Goal: Task Accomplishment & Management: Use online tool/utility

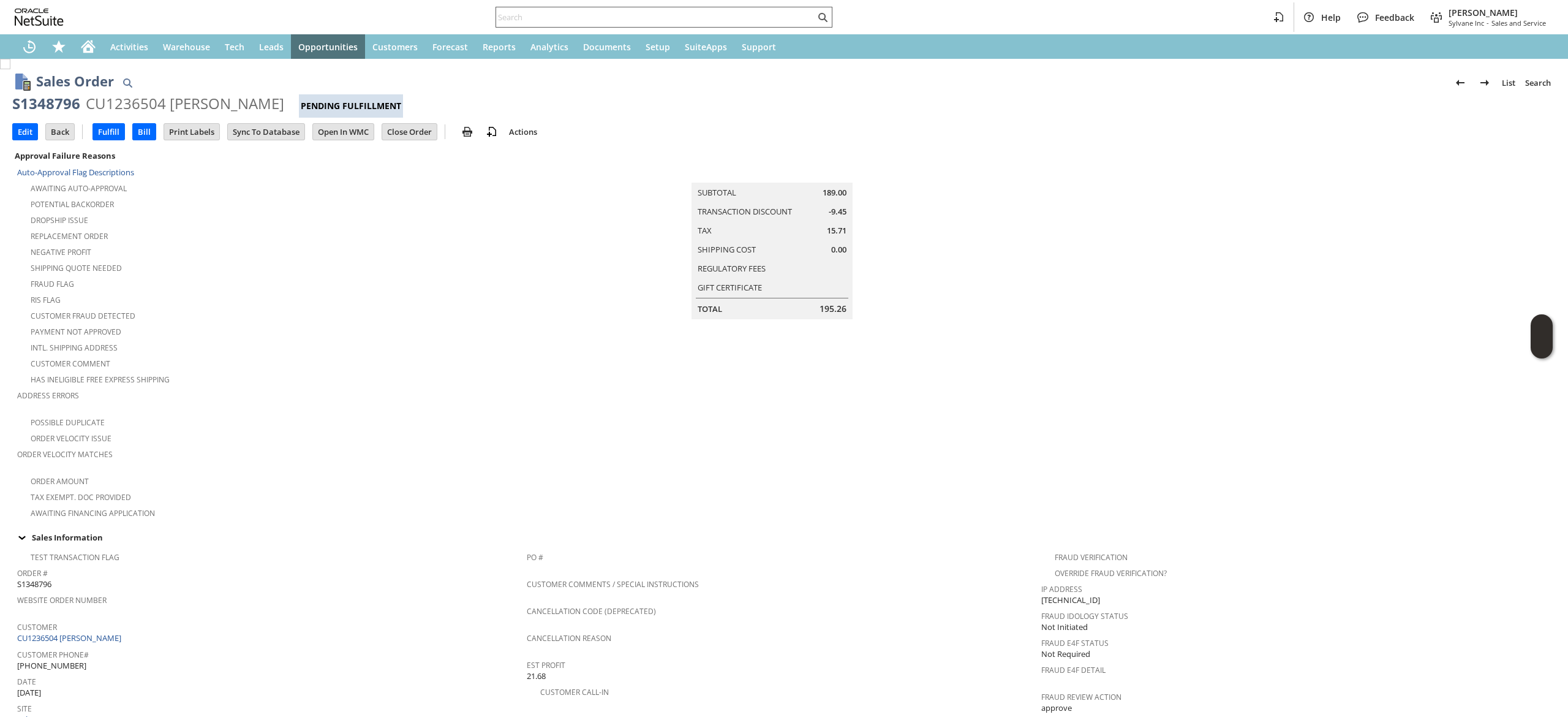
click at [662, 16] on input "text" at bounding box center [656, 16] width 319 height 14
paste input "8163050712"
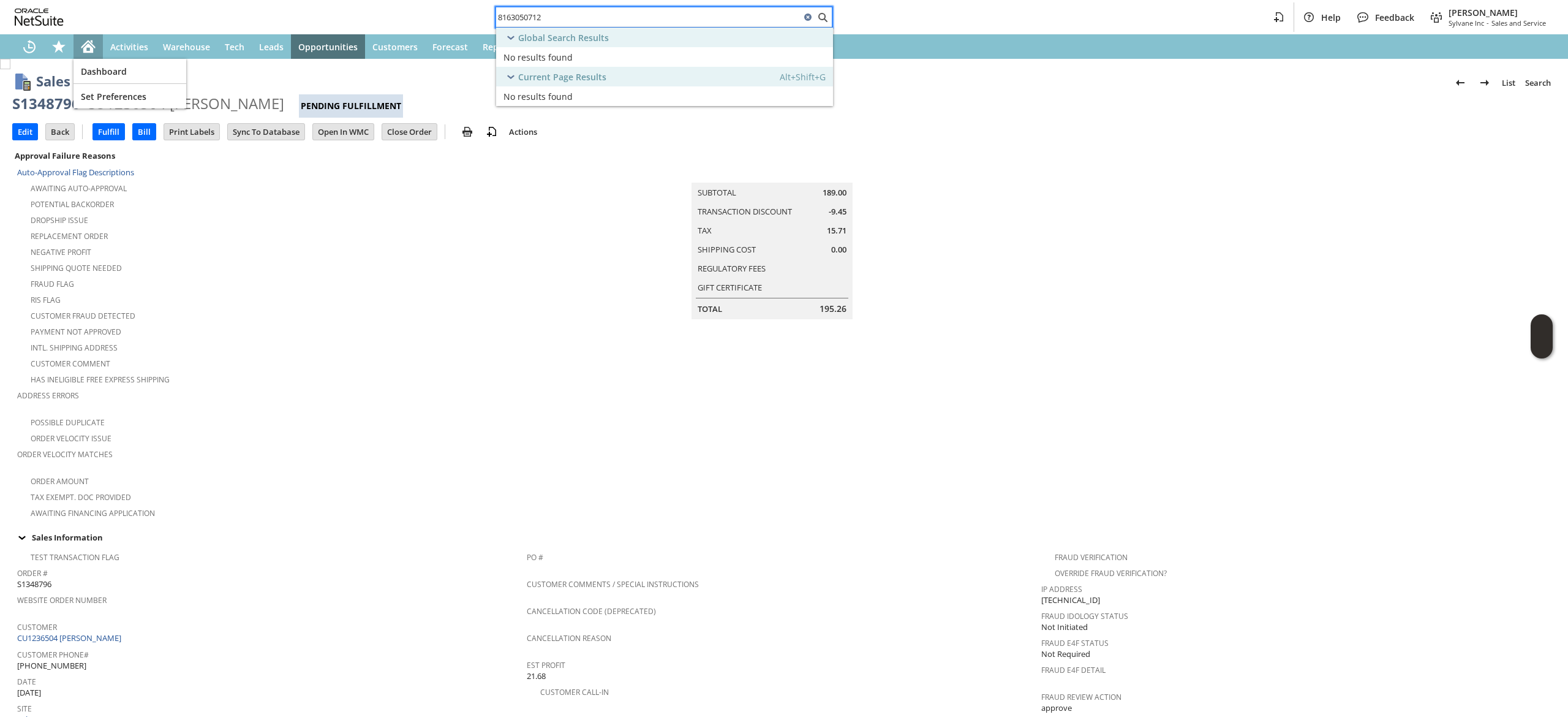
type input "8163050712"
click at [98, 44] on div "Home" at bounding box center [88, 47] width 29 height 25
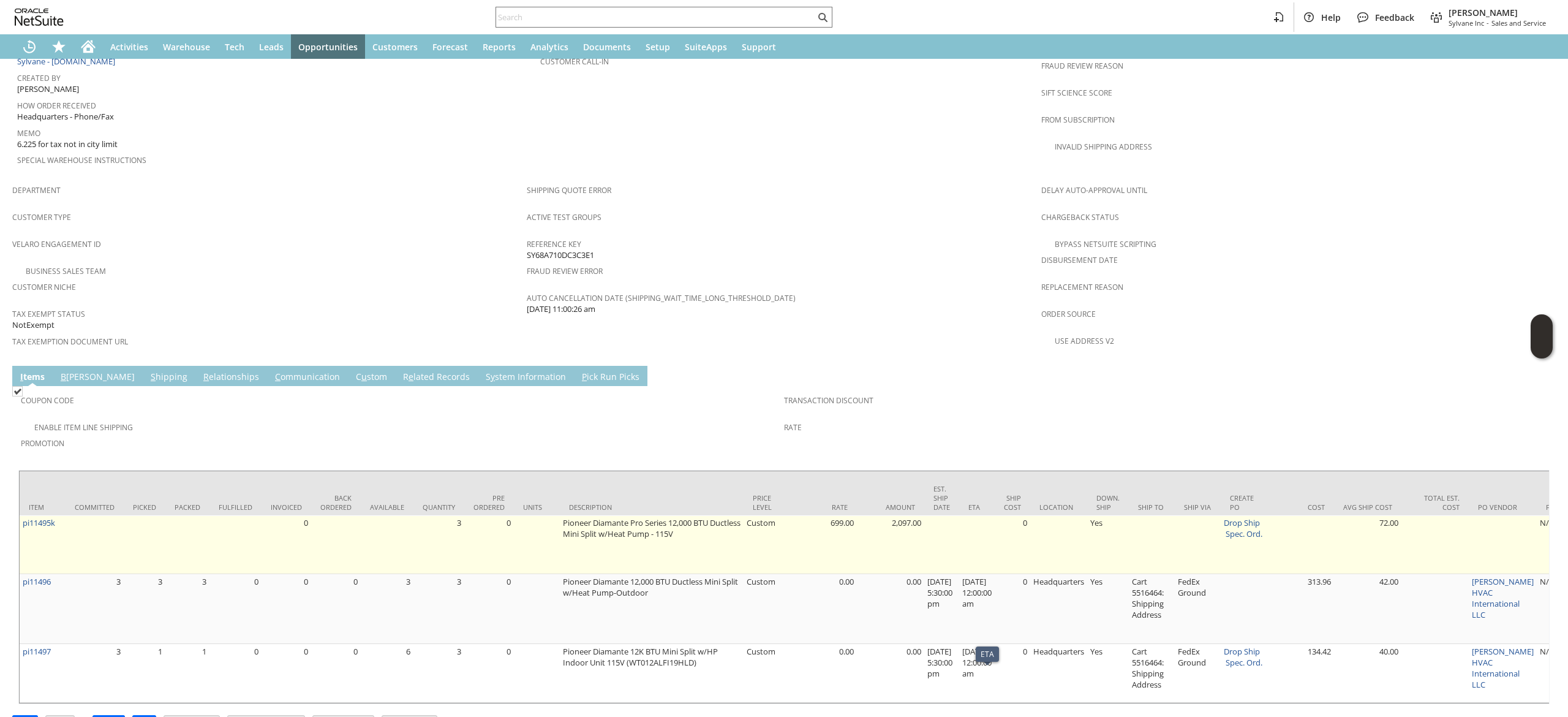
scroll to position [674, 0]
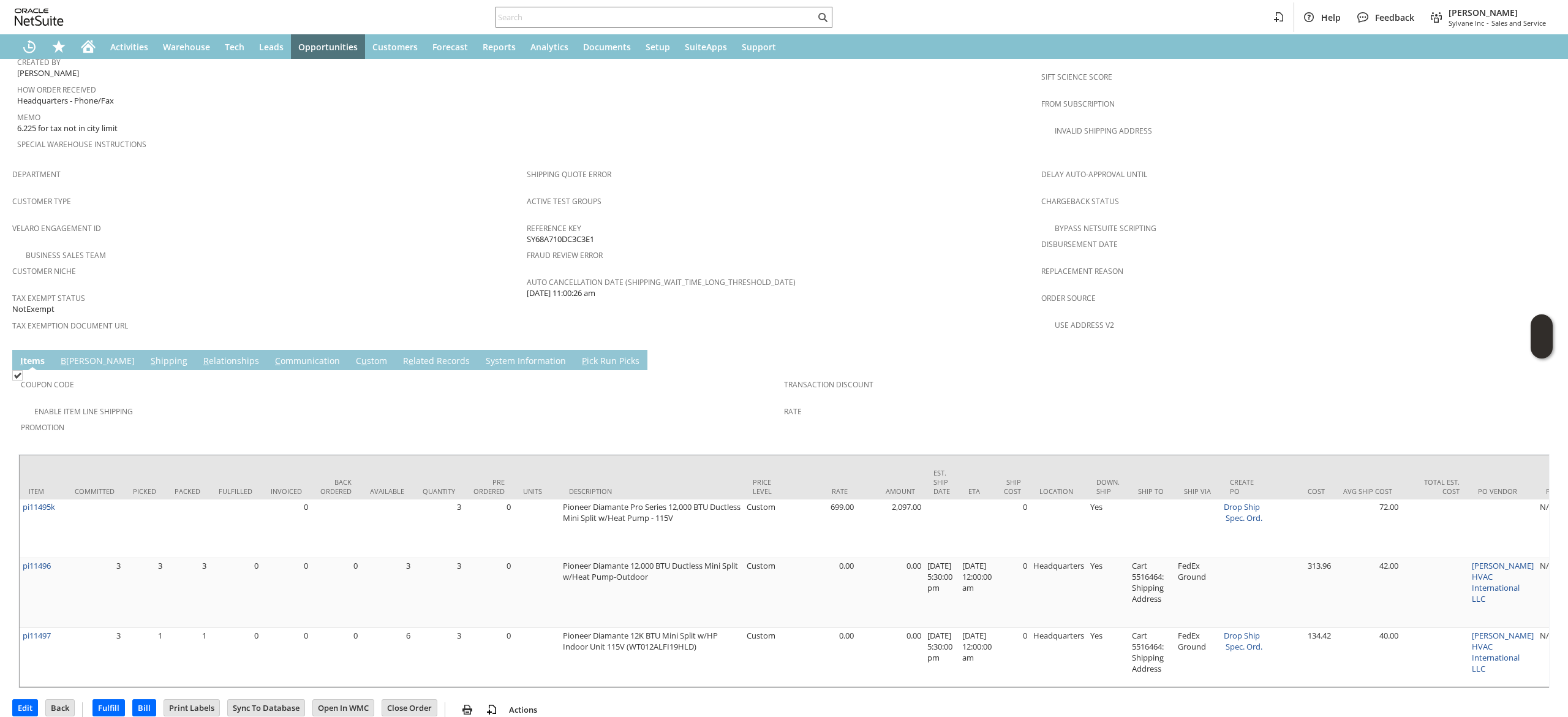
click at [148, 355] on link "S hipping" at bounding box center [169, 362] width 43 height 14
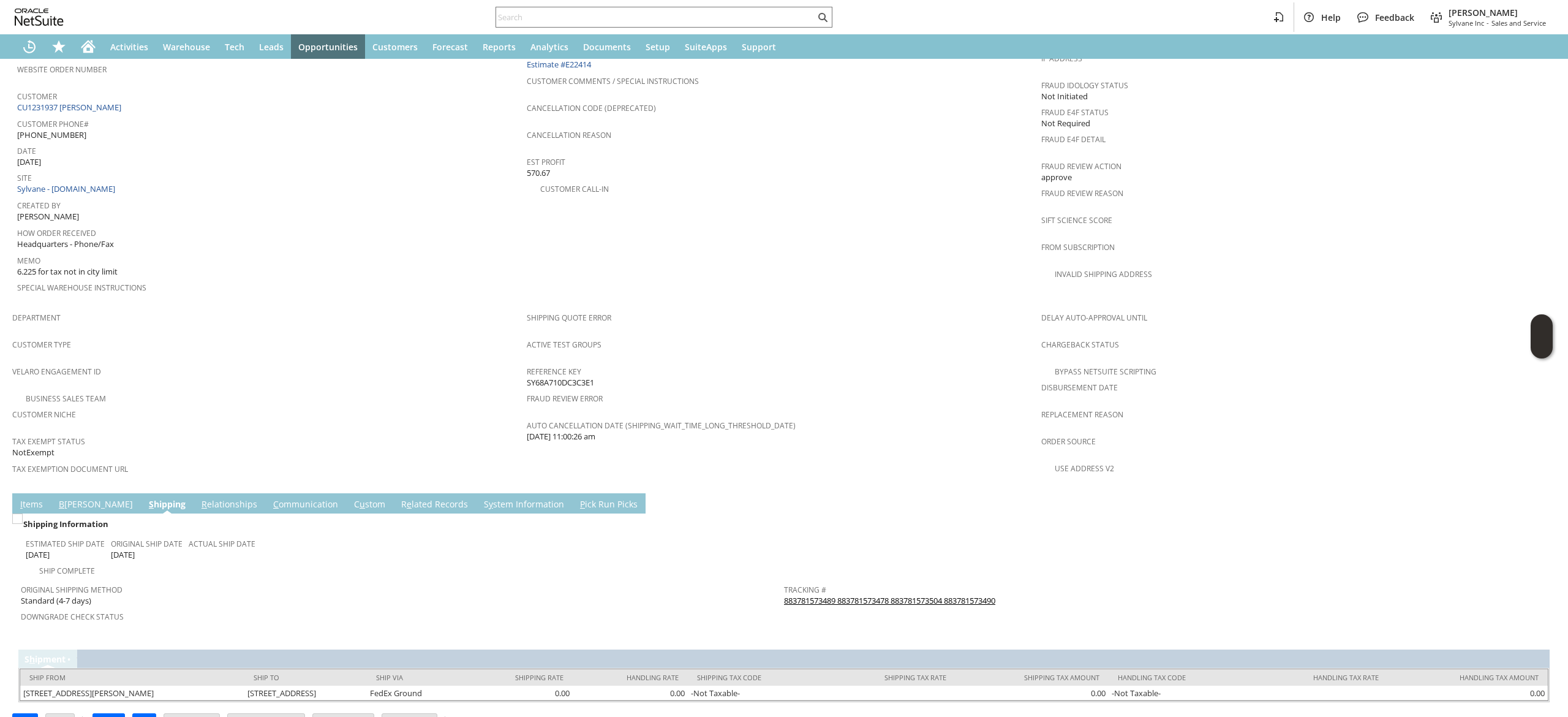
click at [949, 595] on link "883781573489 883781573478 883781573504 883781573490" at bounding box center [890, 601] width 211 height 11
click at [270, 499] on link "C ommunication" at bounding box center [306, 505] width 71 height 14
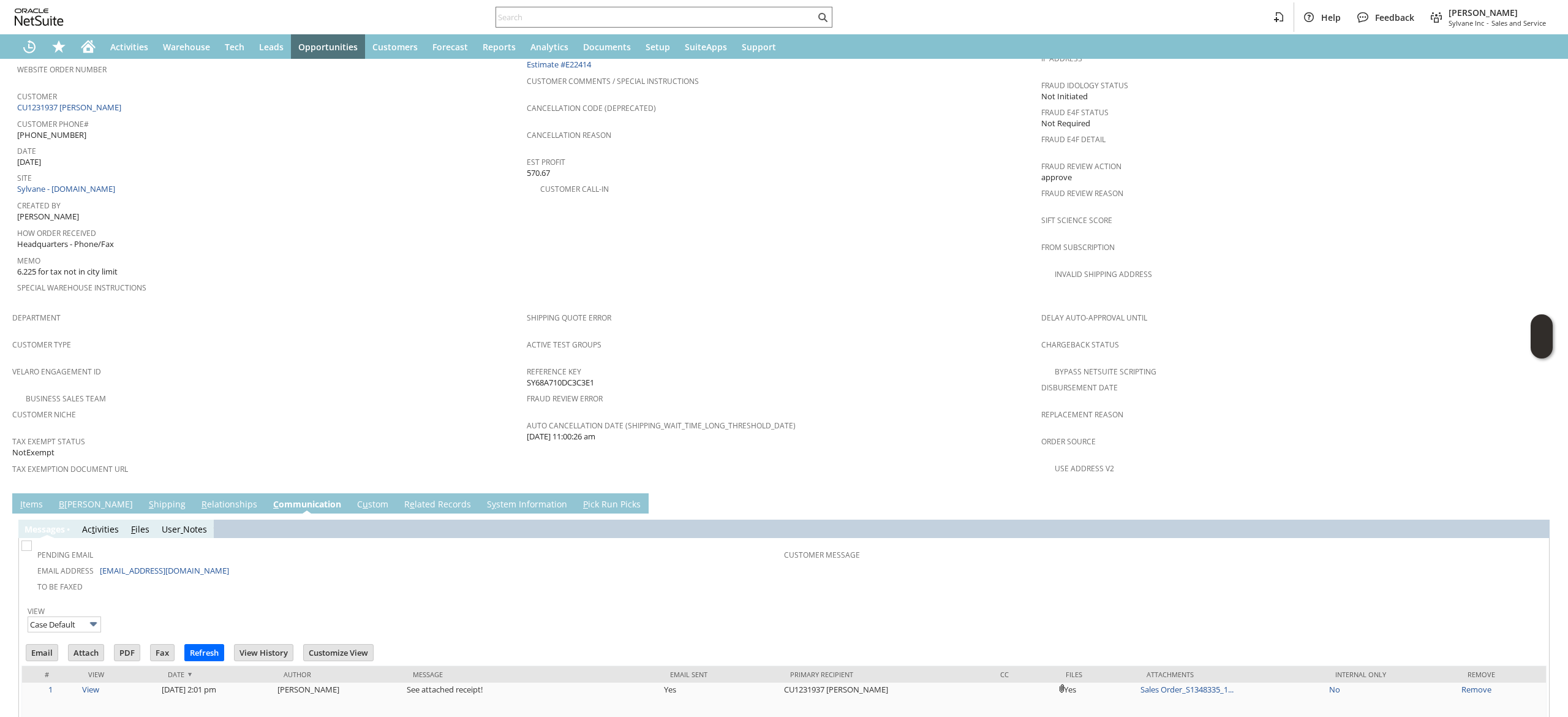
scroll to position [0, 0]
click at [42, 514] on div "Messa g es Ac t ivities F iles User Notes Pending Email Email Address will@will…" at bounding box center [784, 651] width 1531 height 275
click at [38, 499] on link "I tems" at bounding box center [31, 505] width 29 height 14
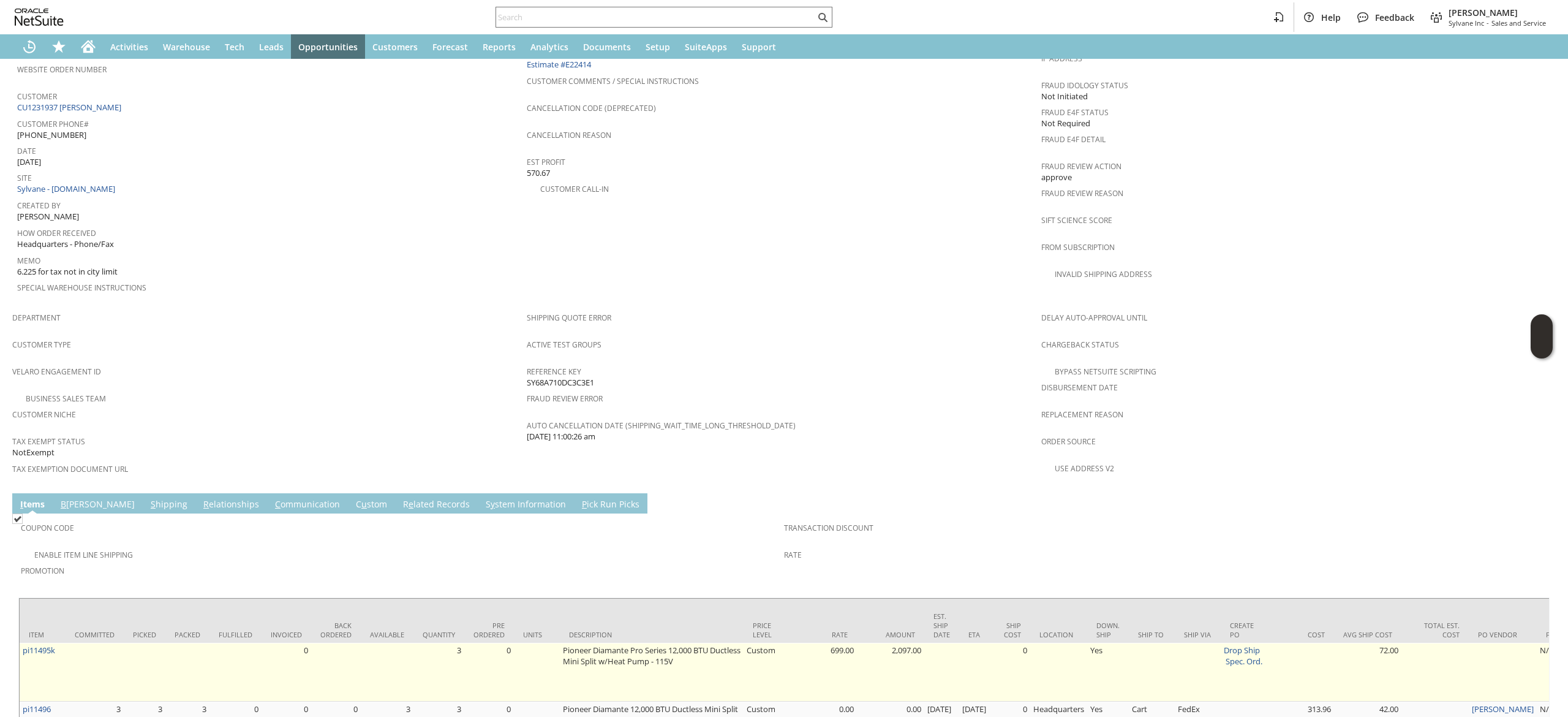
click at [60, 643] on td "pi11495k" at bounding box center [42, 672] width 46 height 59
copy tr "pi11495k"
click at [60, 643] on td "pi11495k" at bounding box center [42, 672] width 46 height 59
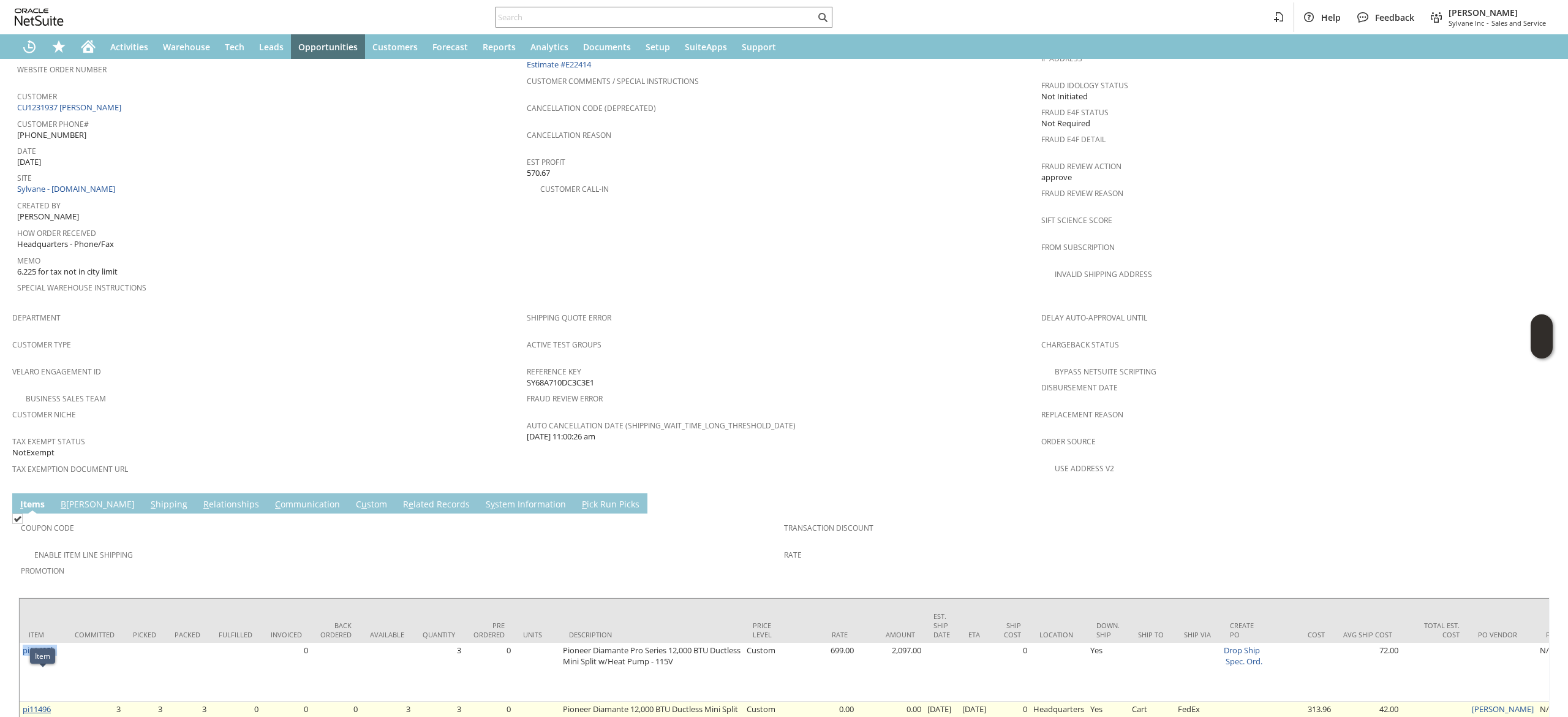
click at [47, 703] on link "pi11496" at bounding box center [36, 709] width 28 height 11
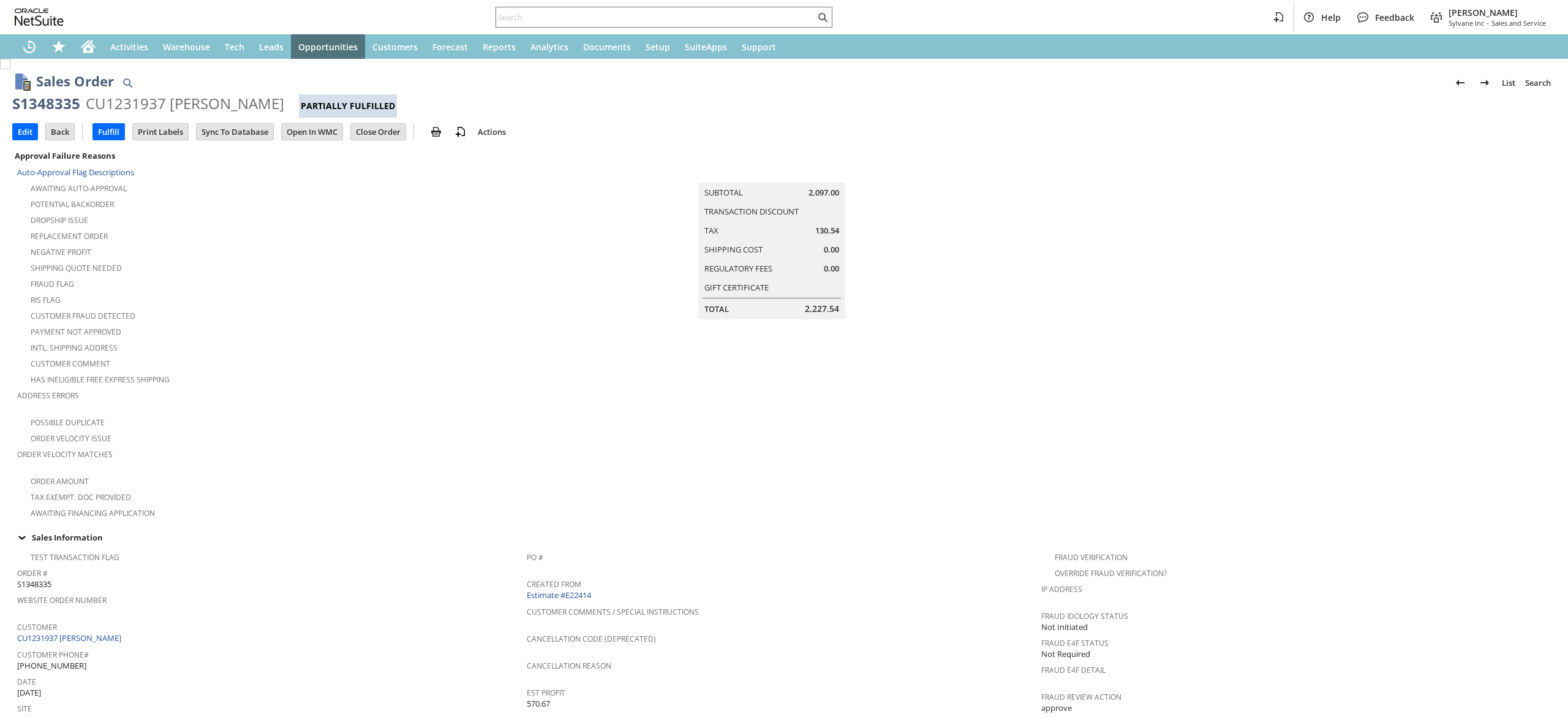
scroll to position [641, 0]
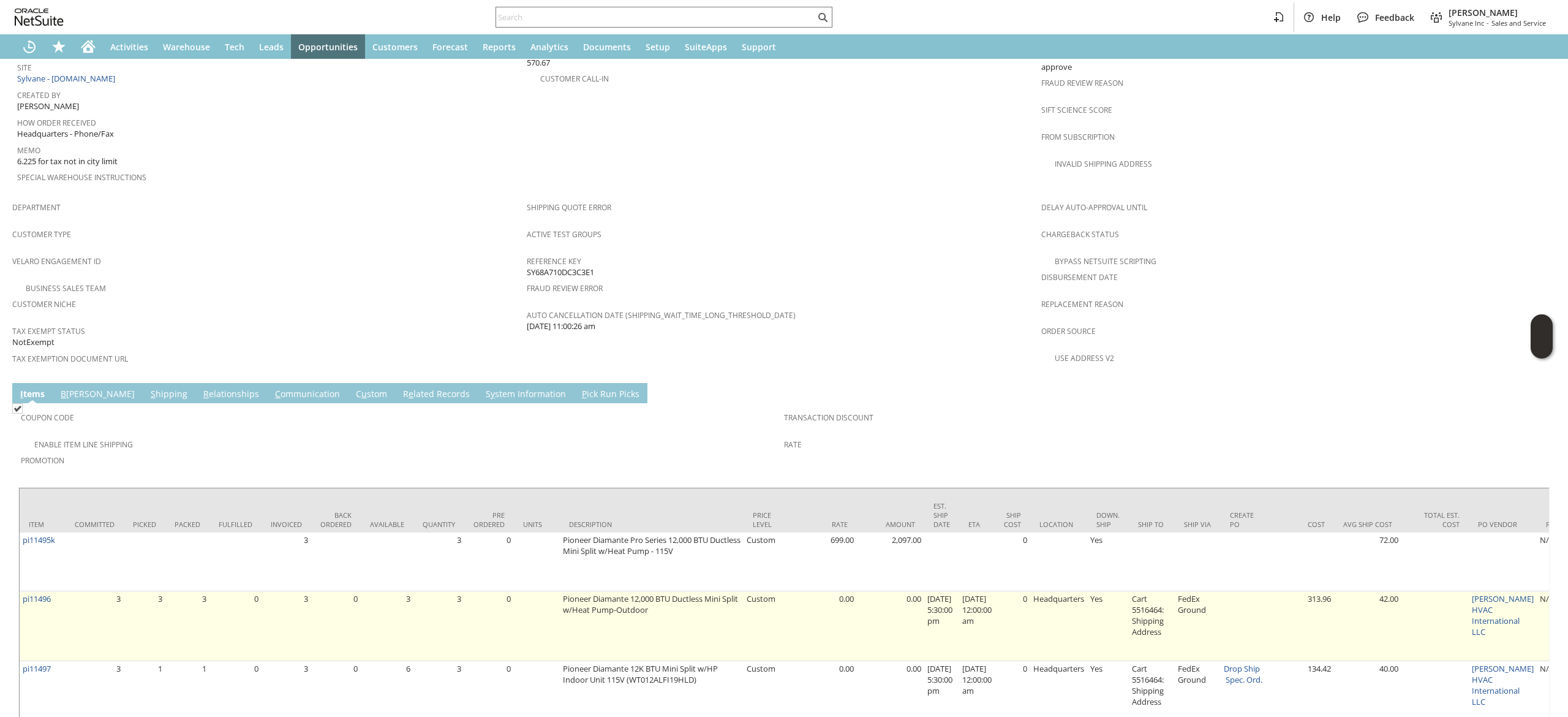
click at [22, 592] on td "pi11496" at bounding box center [42, 627] width 46 height 70
click at [28, 593] on link "pi11496" at bounding box center [36, 599] width 28 height 11
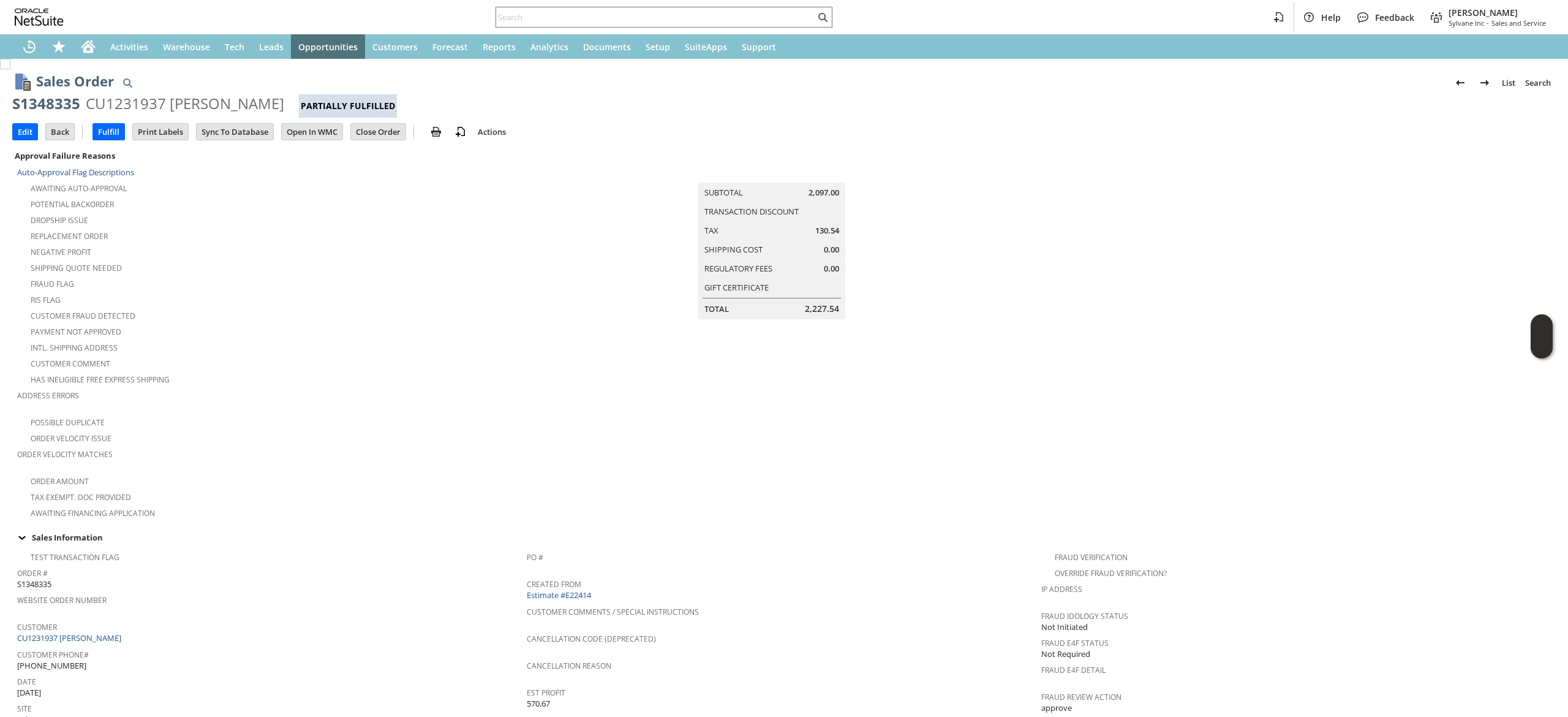
scroll to position [674, 0]
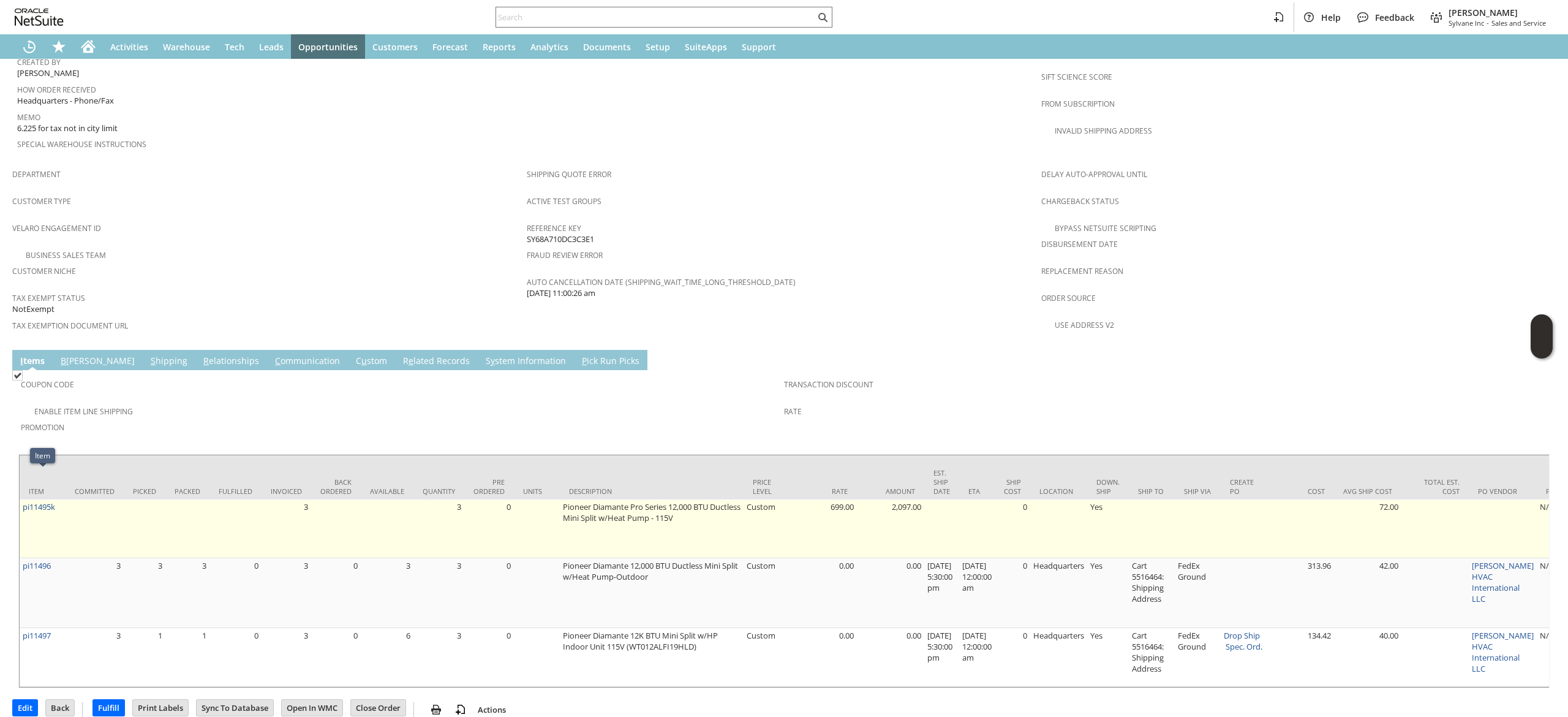
click at [61, 499] on td "pi11495k" at bounding box center [42, 529] width 46 height 59
copy tr "pi11495k"
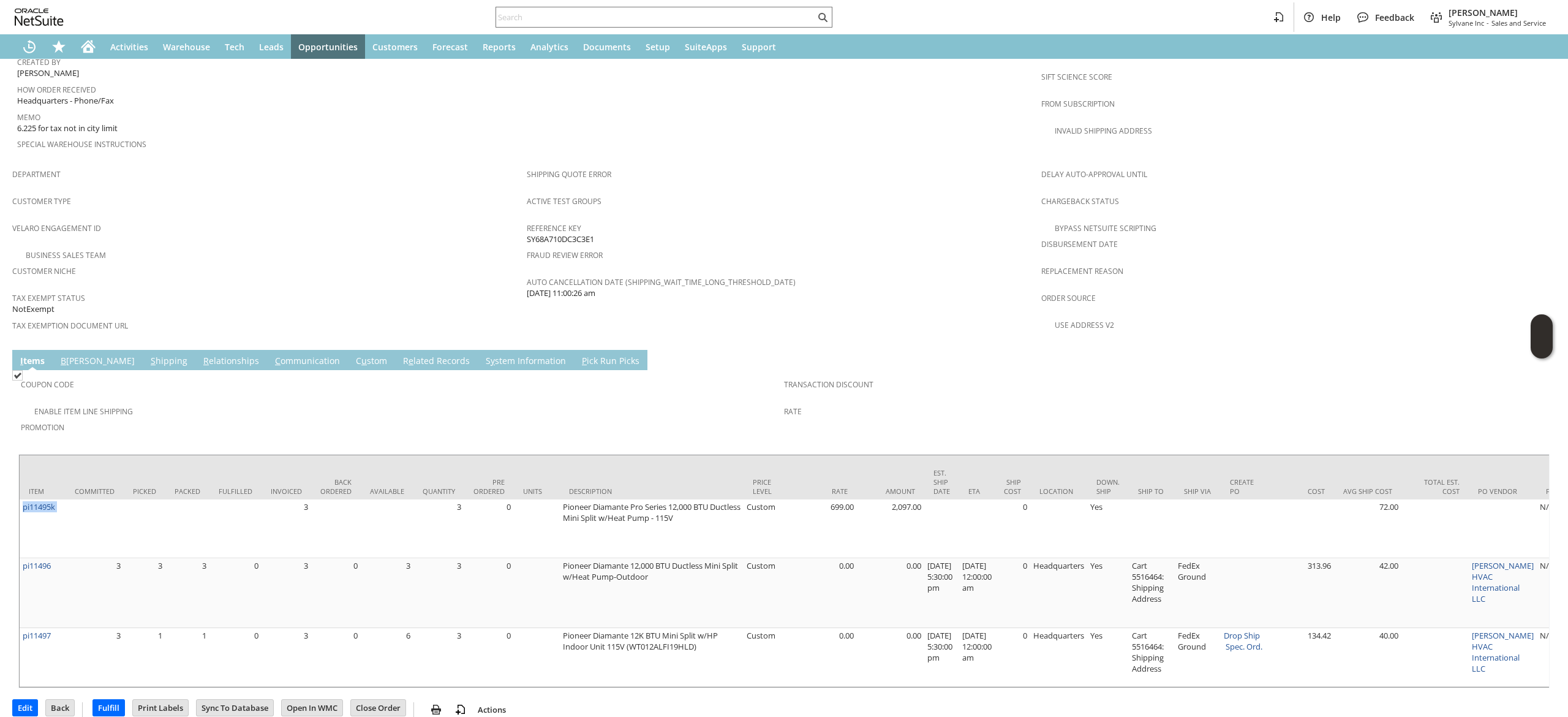
click at [272, 355] on link "C ommunication" at bounding box center [307, 362] width 71 height 14
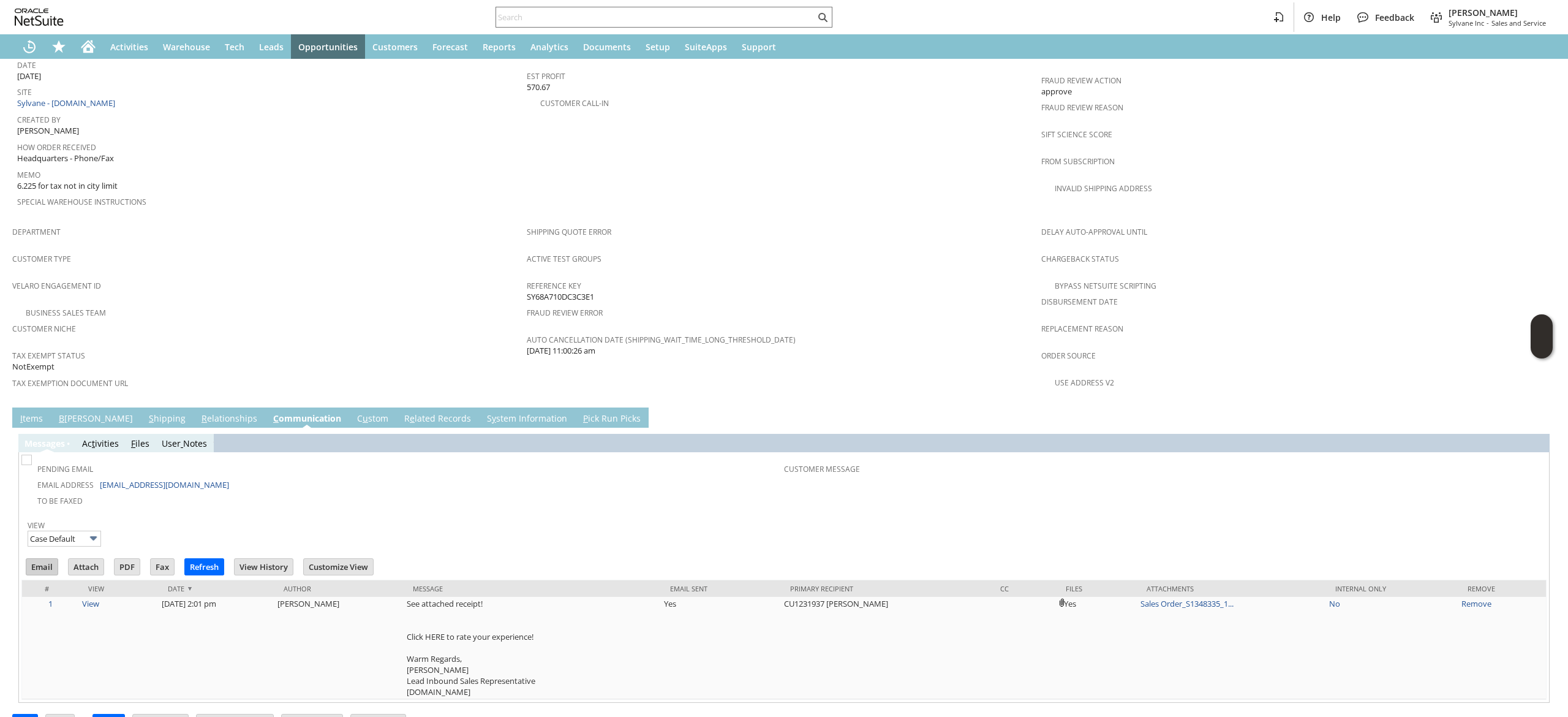
scroll to position [0, 0]
click at [56, 559] on input "Email" at bounding box center [42, 566] width 31 height 16
click at [762, 250] on div "Active Test Groups" at bounding box center [781, 263] width 509 height 26
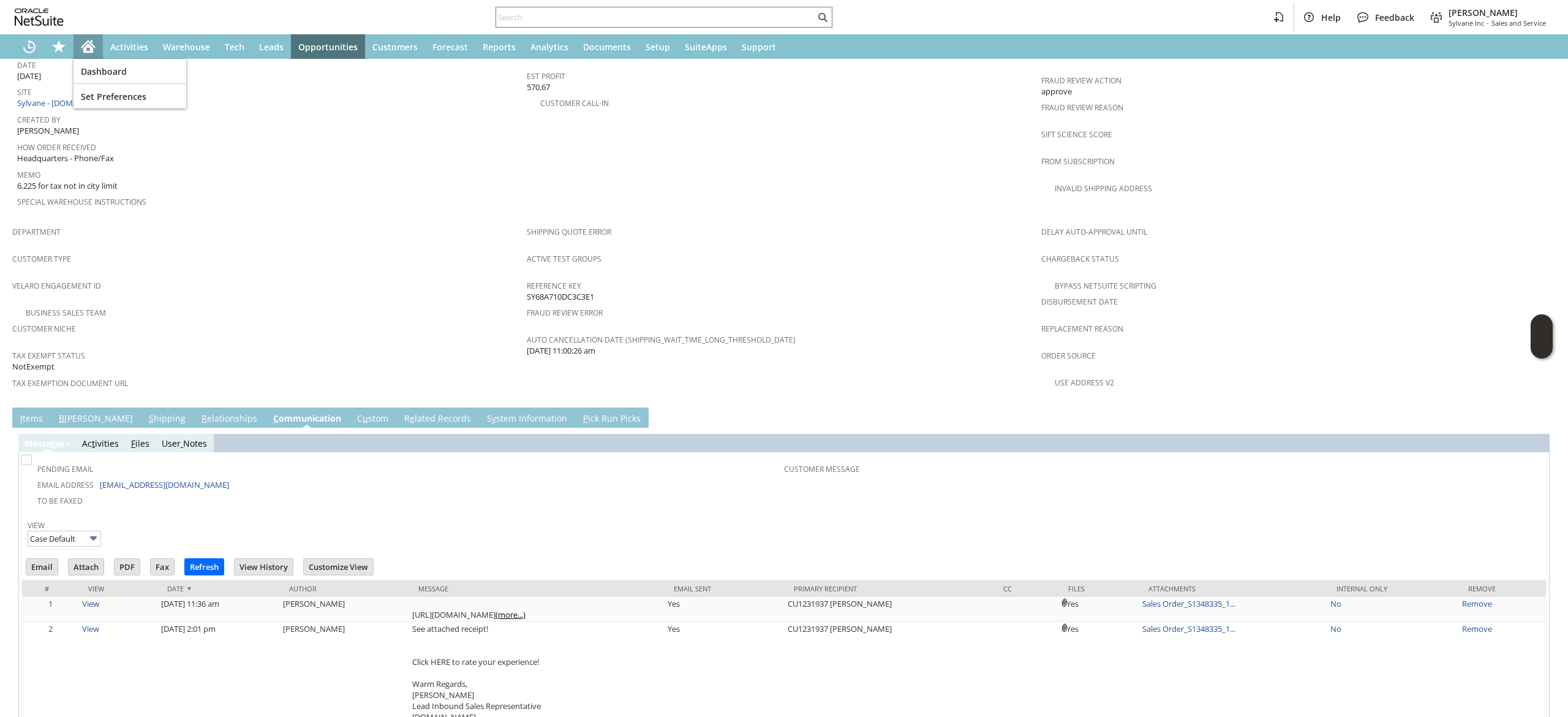
click at [86, 41] on icon "Home" at bounding box center [88, 46] width 14 height 14
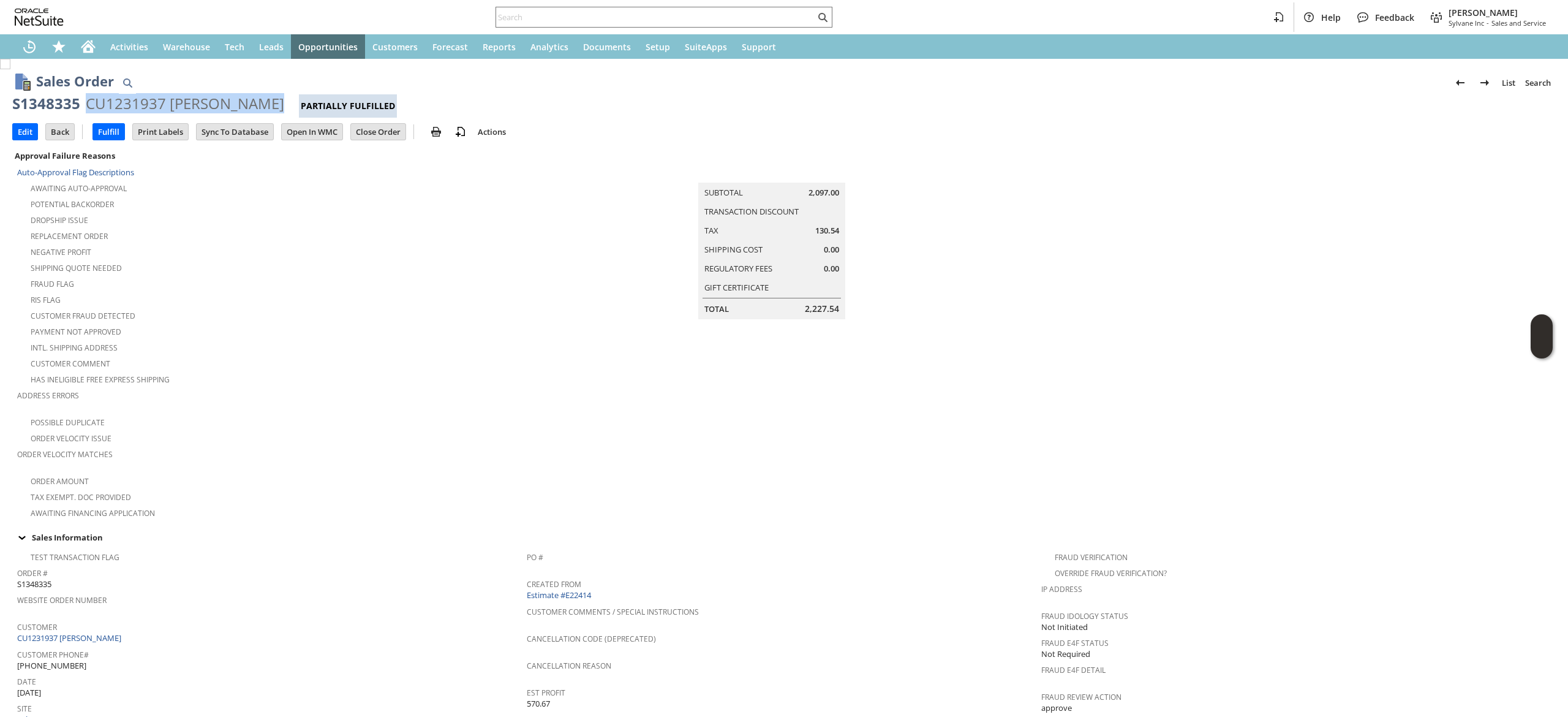
drag, startPoint x: 84, startPoint y: 105, endPoint x: 257, endPoint y: 105, distance: 173.0
click at [257, 105] on div "CU1231937 [PERSON_NAME]" at bounding box center [185, 103] width 198 height 20
copy div "CU1231937 [PERSON_NAME]"
click at [90, 45] on icon "Home" at bounding box center [88, 48] width 10 height 9
